Goal: Check status

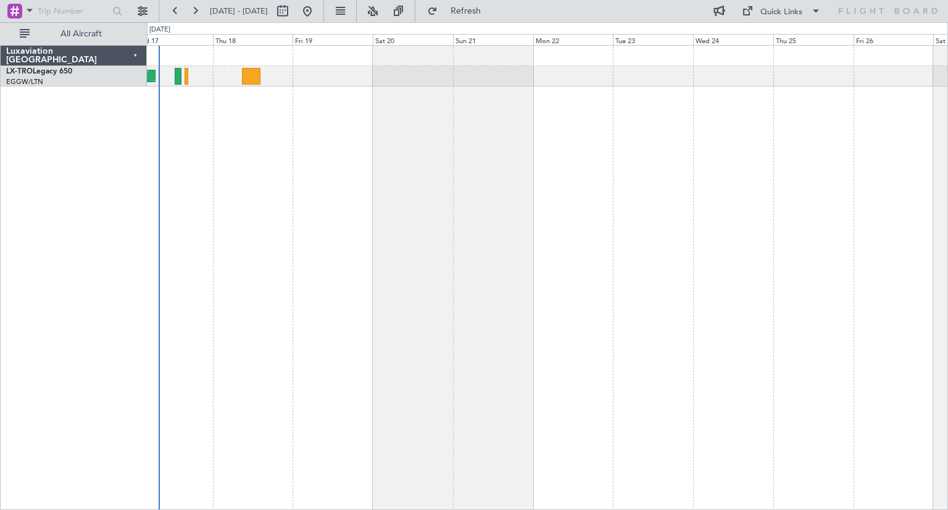
click at [357, 176] on div "Unplanned Maint [GEOGRAPHIC_DATA] ([PERSON_NAME] Intl)" at bounding box center [547, 277] width 801 height 465
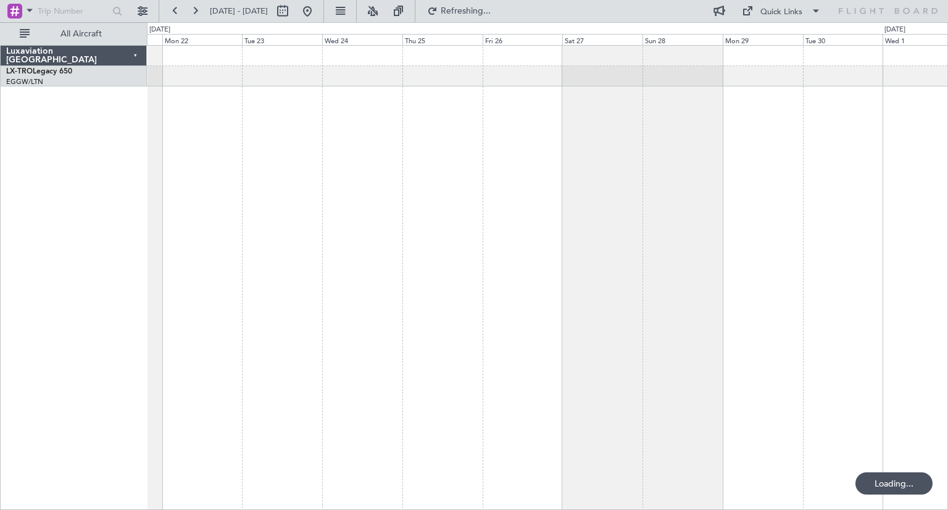
click at [414, 221] on div at bounding box center [547, 277] width 801 height 465
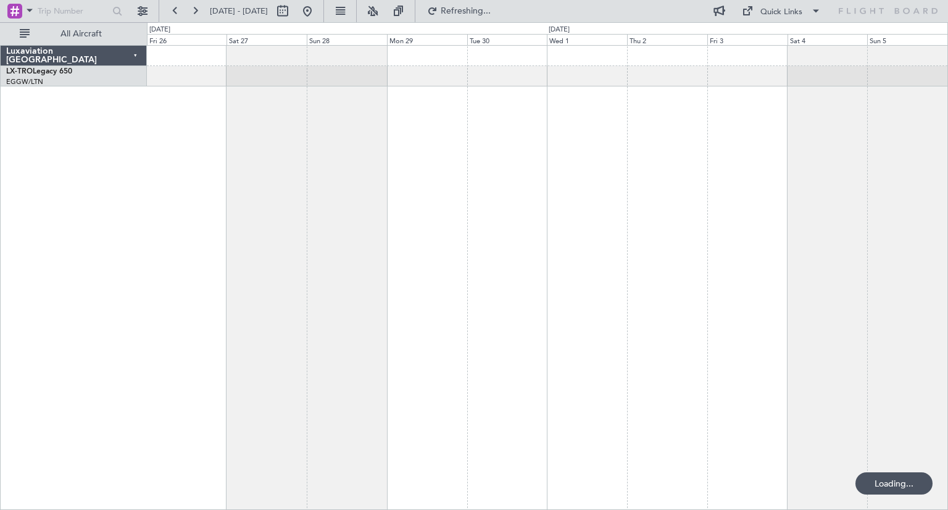
click at [459, 262] on div at bounding box center [547, 277] width 801 height 465
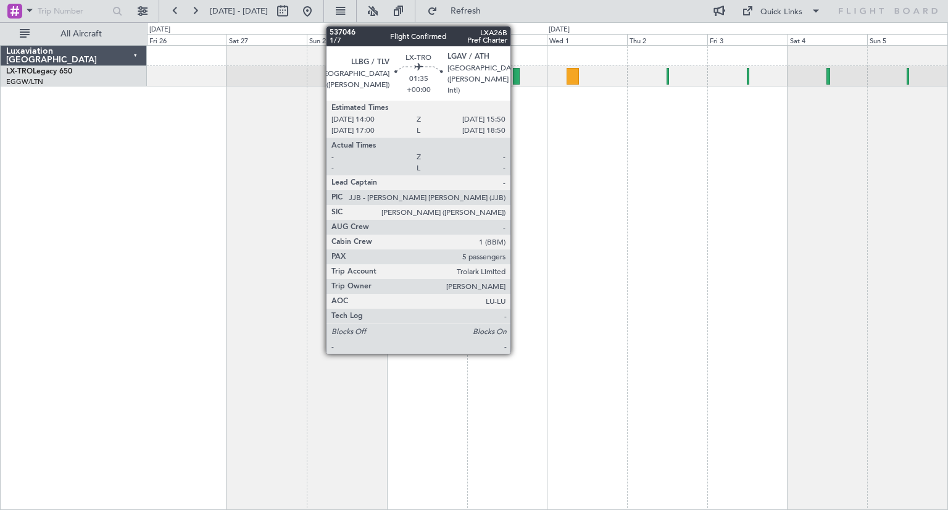
click at [516, 77] on div at bounding box center [516, 76] width 6 height 17
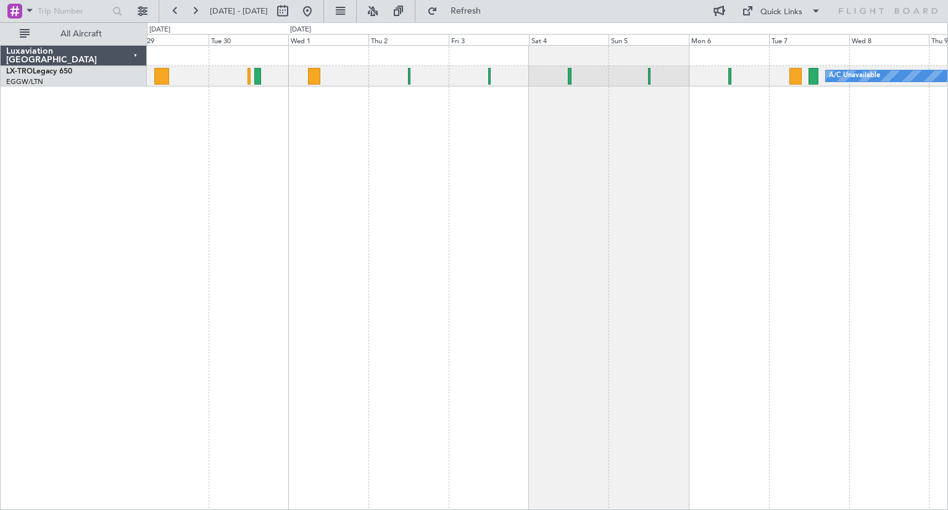
click at [628, 186] on div "A/C Unavailable" at bounding box center [547, 277] width 801 height 465
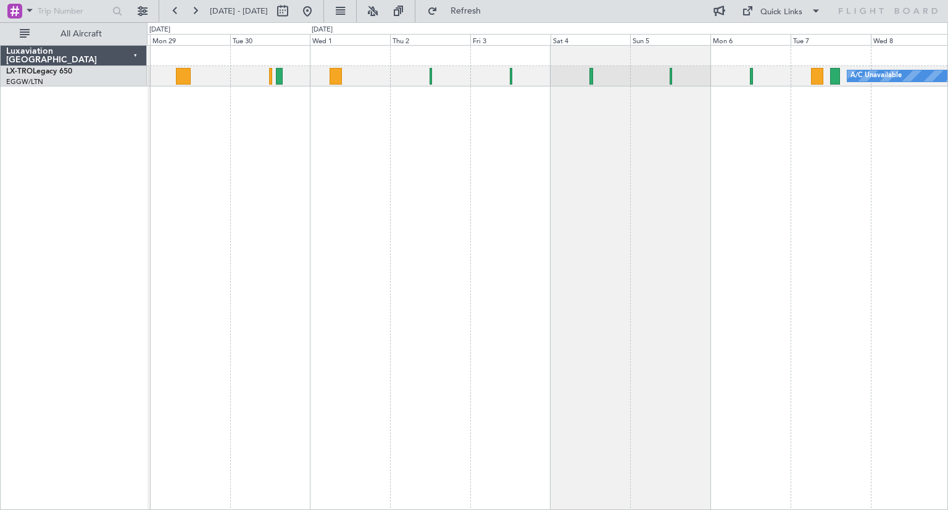
click at [365, 203] on div "A/C Unavailable" at bounding box center [547, 277] width 801 height 465
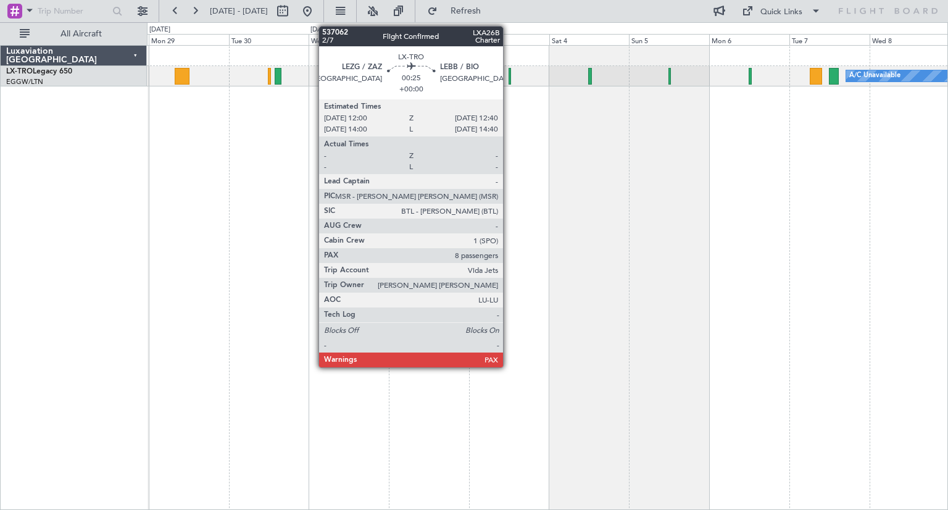
click at [509, 76] on div at bounding box center [510, 76] width 2 height 17
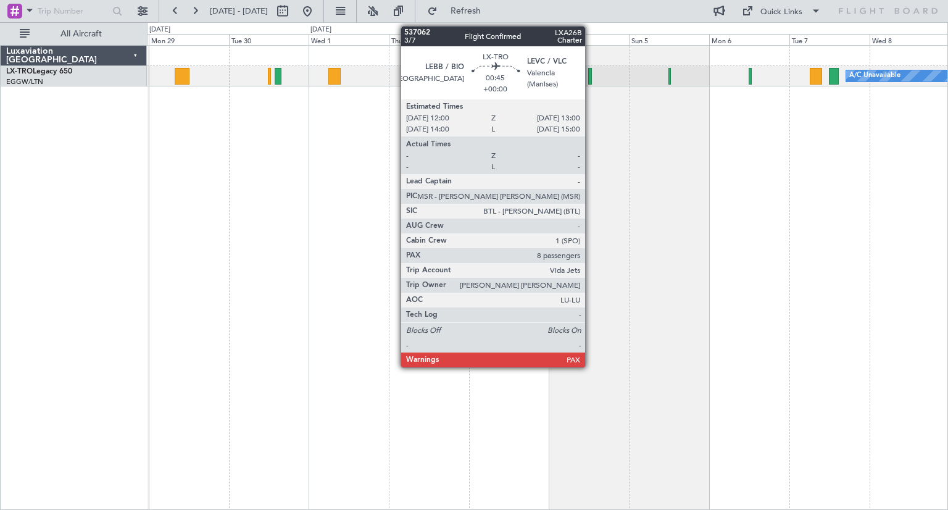
click at [591, 74] on div at bounding box center [590, 76] width 4 height 17
